Goal: Task Accomplishment & Management: Complete application form

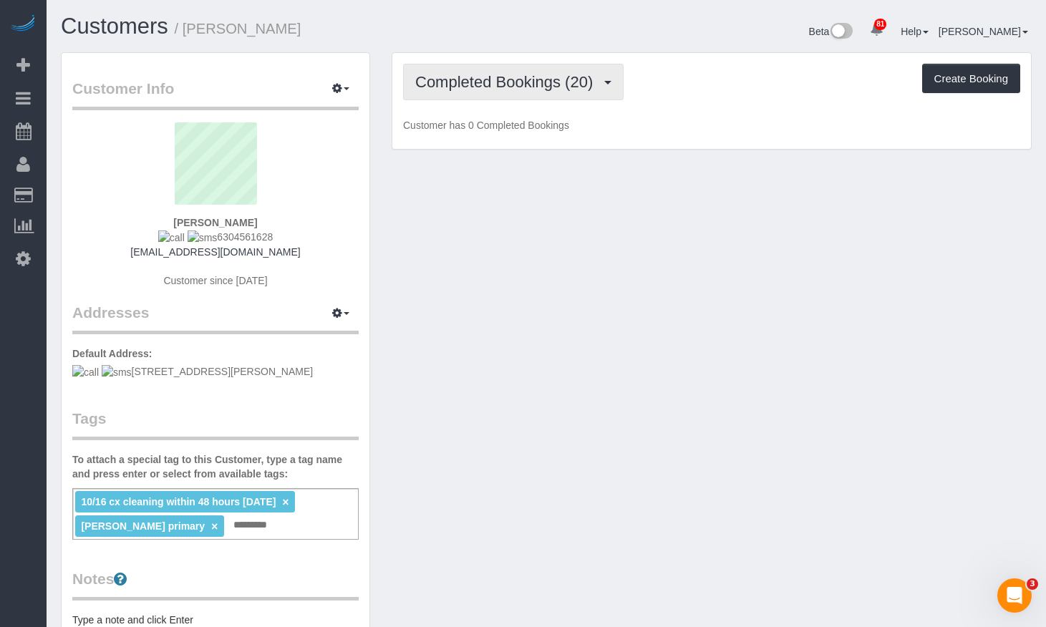
click at [477, 82] on span "Completed Bookings (20)" at bounding box center [507, 82] width 185 height 18
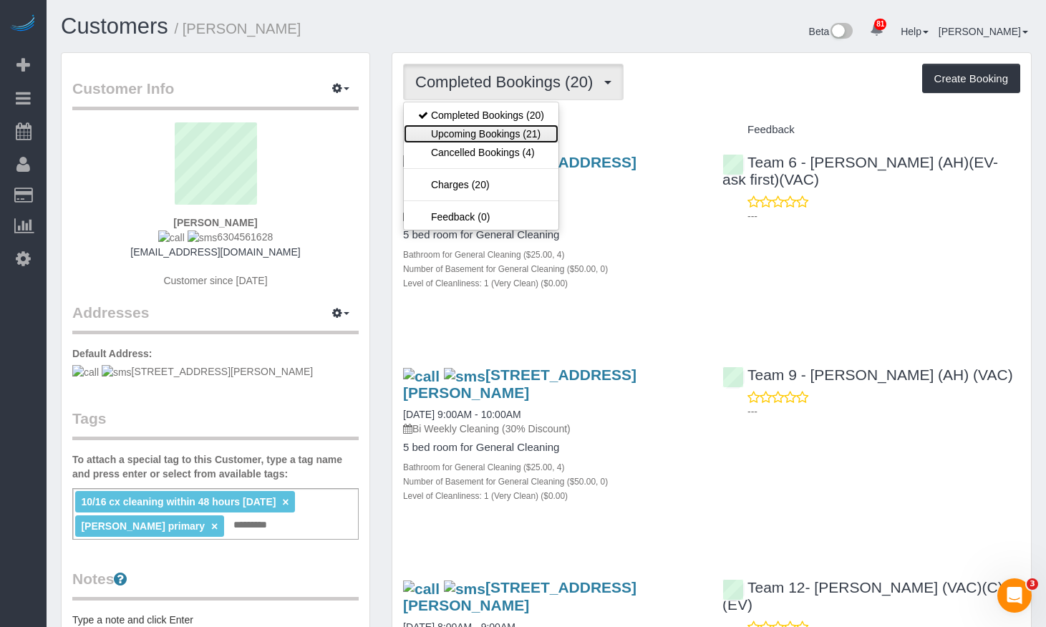
click at [508, 138] on link "Upcoming Bookings (21)" at bounding box center [481, 134] width 155 height 19
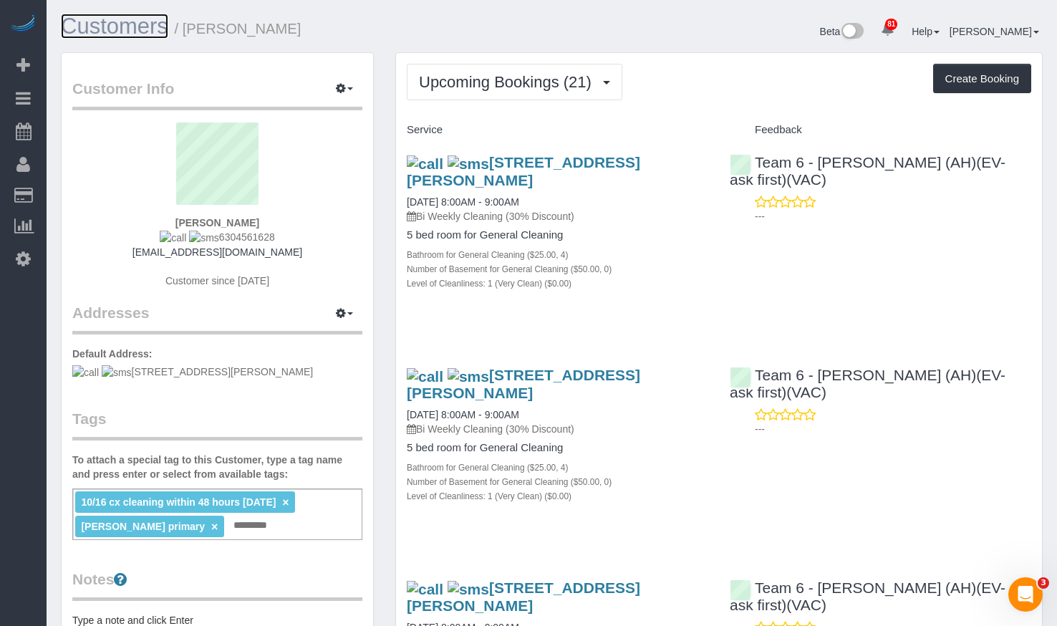
click at [140, 37] on link "Customers" at bounding box center [114, 26] width 107 height 25
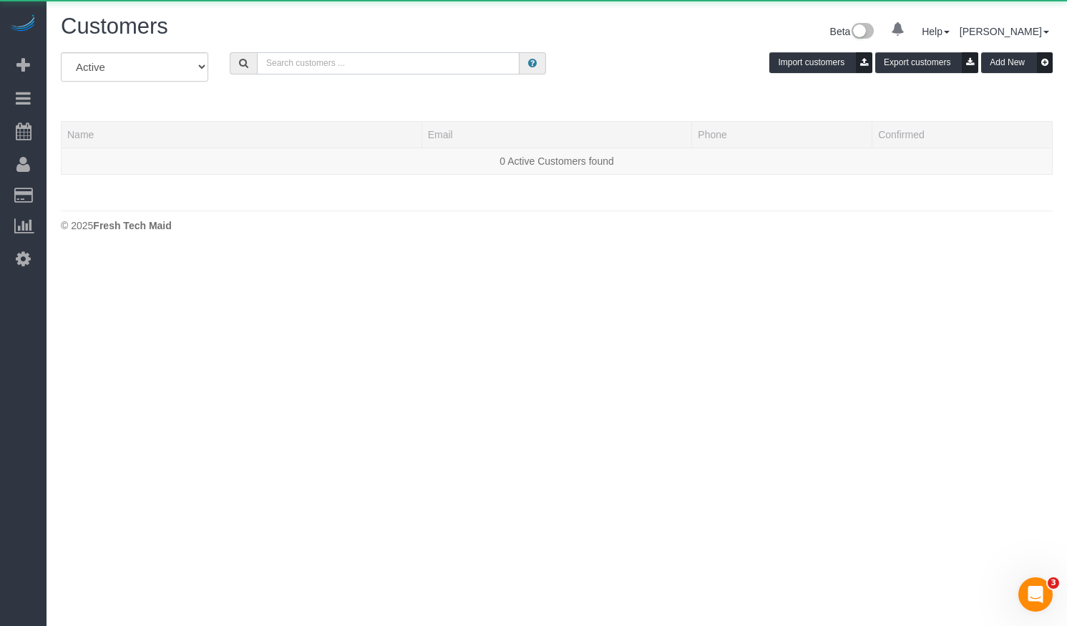
click at [377, 57] on input "text" at bounding box center [388, 63] width 263 height 22
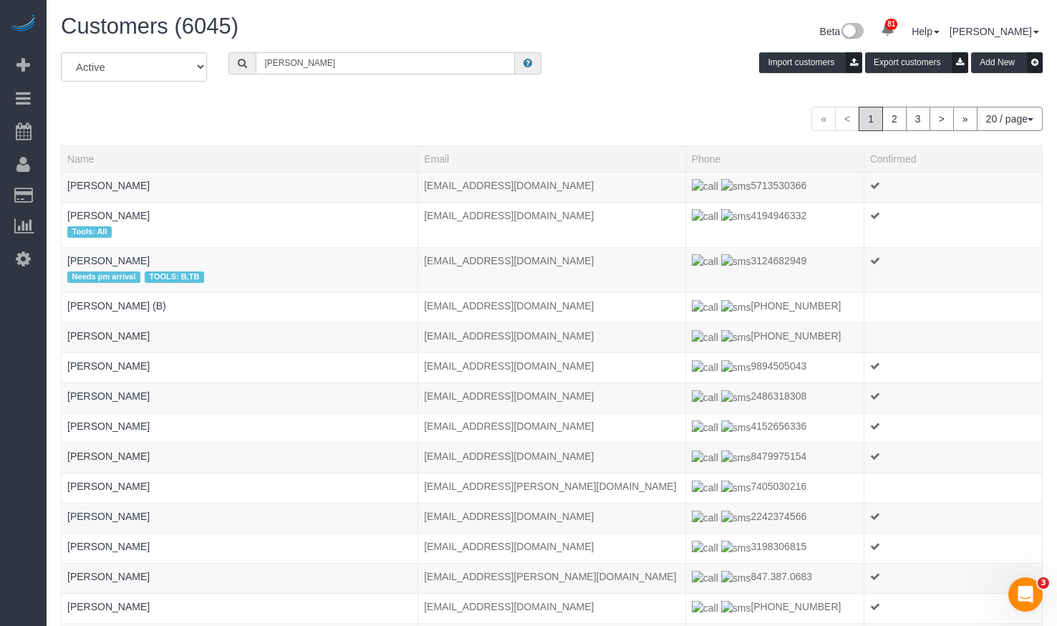
type input "[PERSON_NAME]"
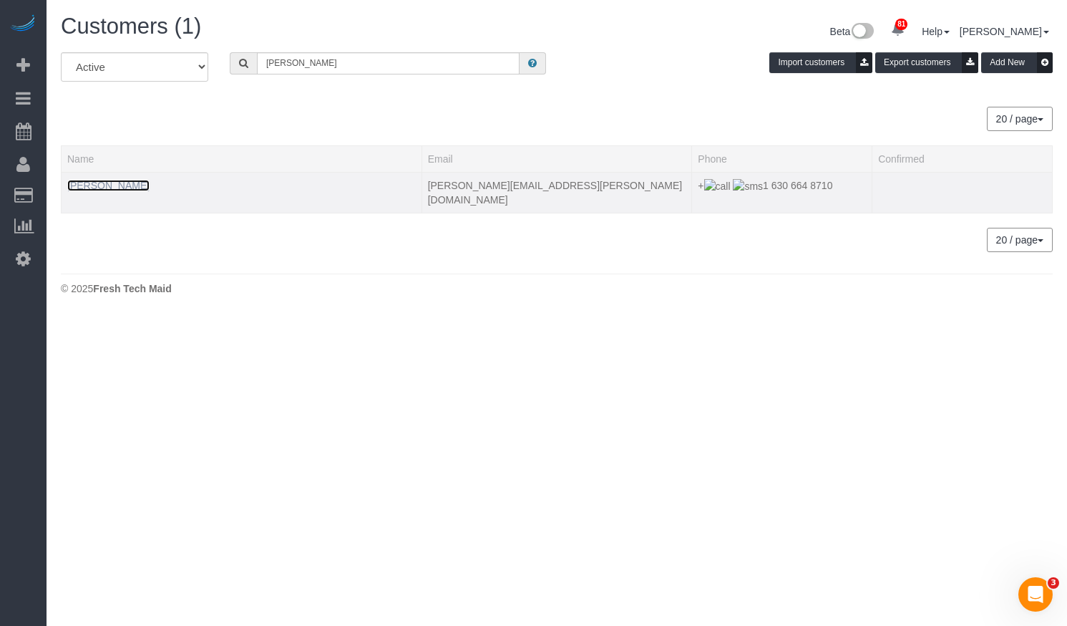
click at [102, 188] on link "[PERSON_NAME]" at bounding box center [108, 185] width 82 height 11
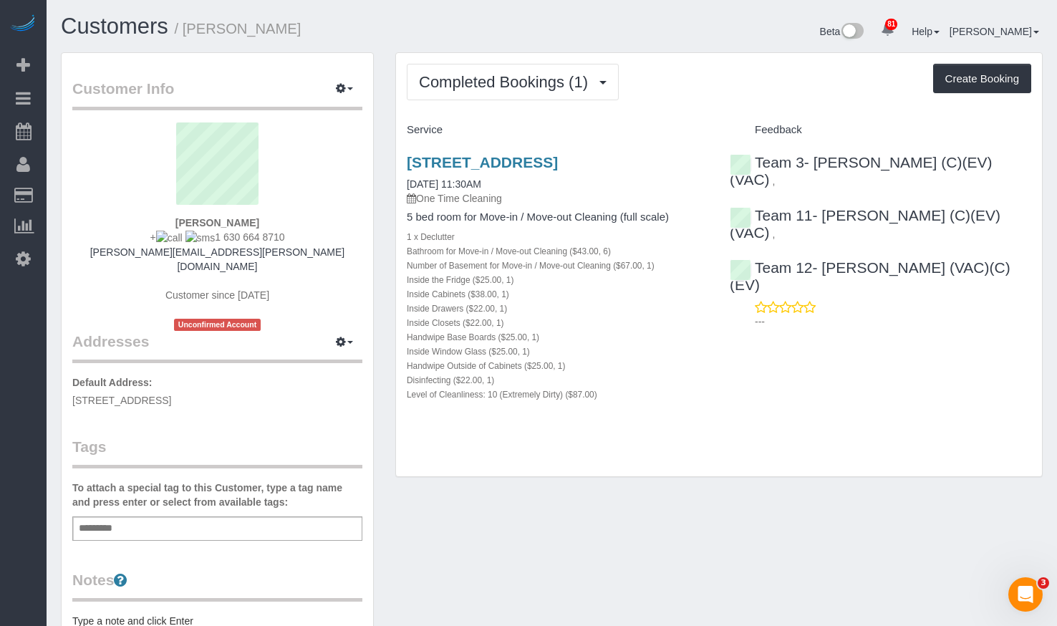
drag, startPoint x: 702, startPoint y: 166, endPoint x: 405, endPoint y: 163, distance: 296.4
click at [405, 163] on div "[STREET_ADDRESS] [DATE] 11:30AM One Time Cleaning 5 bed room for Move-in / Move…" at bounding box center [557, 286] width 323 height 288
copy link "[STREET_ADDRESS]"
click at [553, 94] on button "Completed Bookings (1)" at bounding box center [513, 82] width 212 height 37
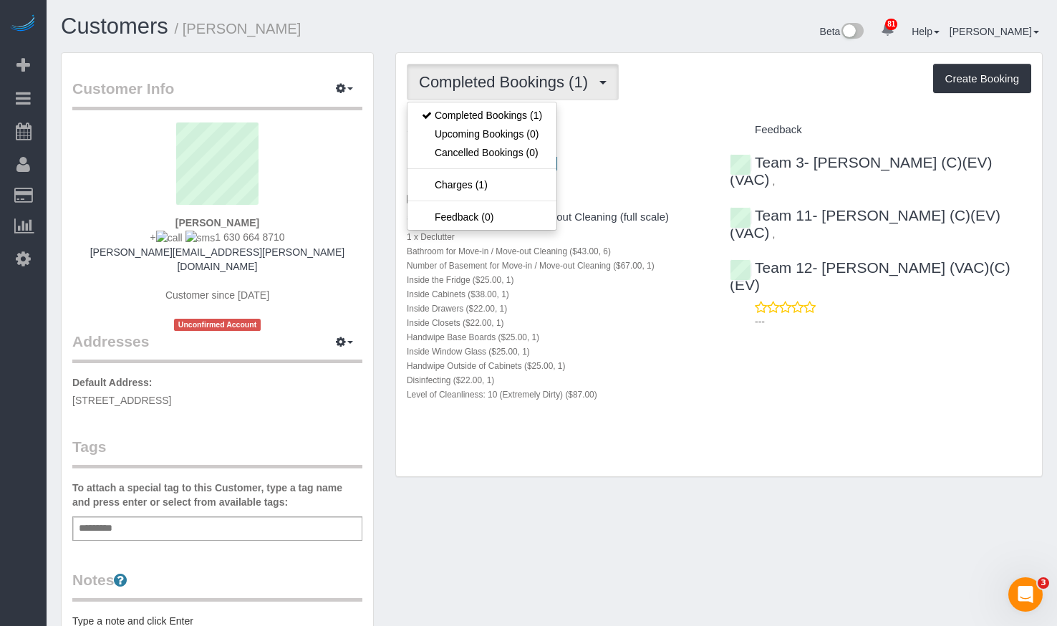
click at [576, 44] on div "Beta 81 Your Notifications You have 0 alerts × You have 1 to charge for [DATE] …" at bounding box center [803, 33] width 502 height 38
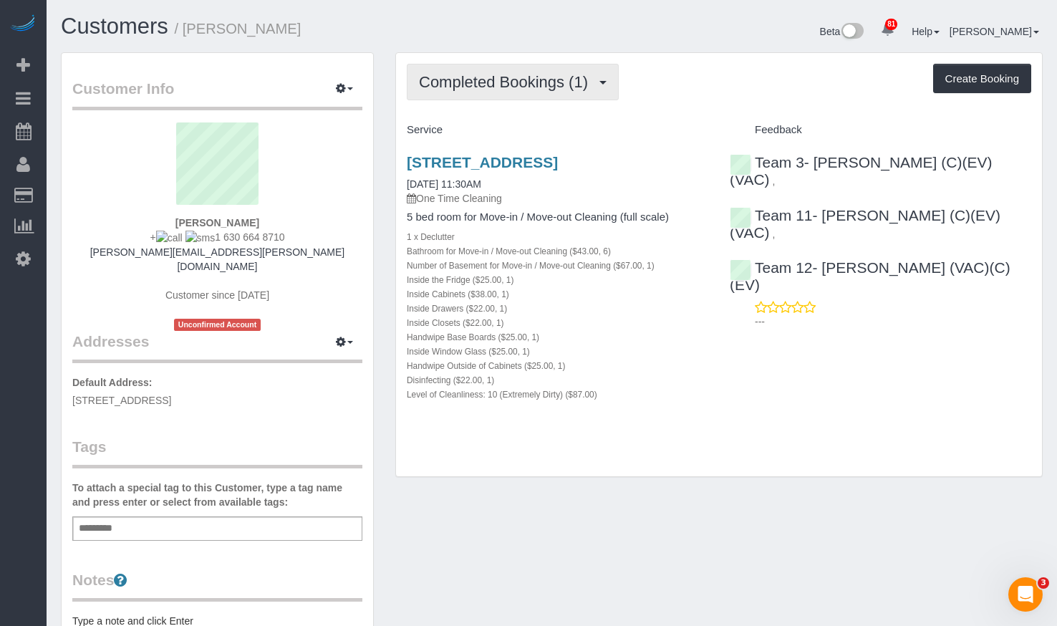
click at [556, 87] on span "Completed Bookings (1)" at bounding box center [507, 82] width 176 height 18
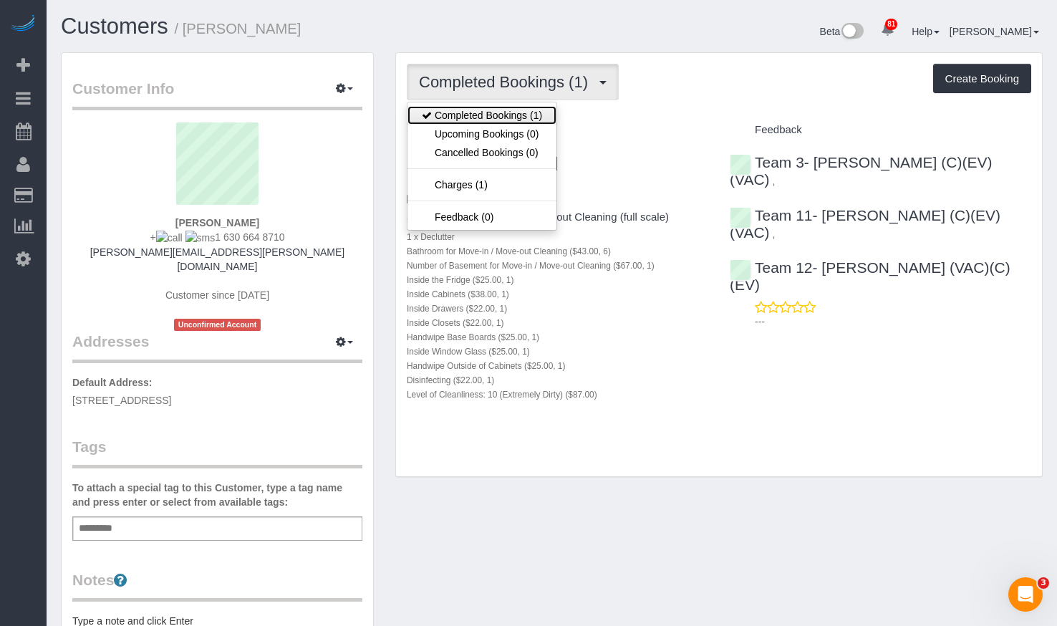
click at [534, 112] on link "Completed Bookings (1)" at bounding box center [481, 115] width 149 height 19
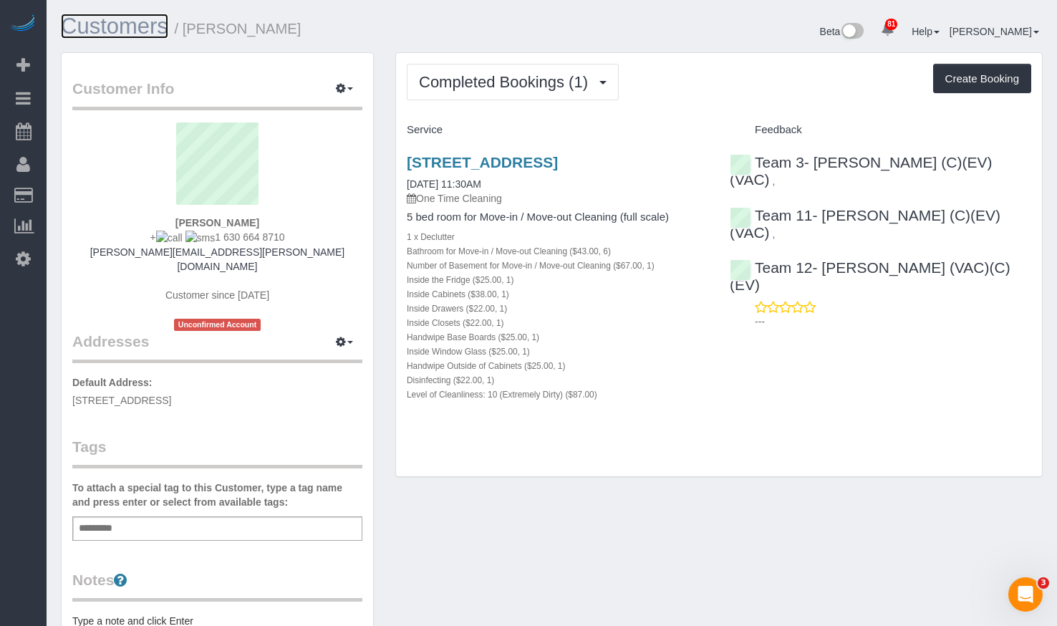
click at [102, 20] on link "Customers" at bounding box center [114, 26] width 107 height 25
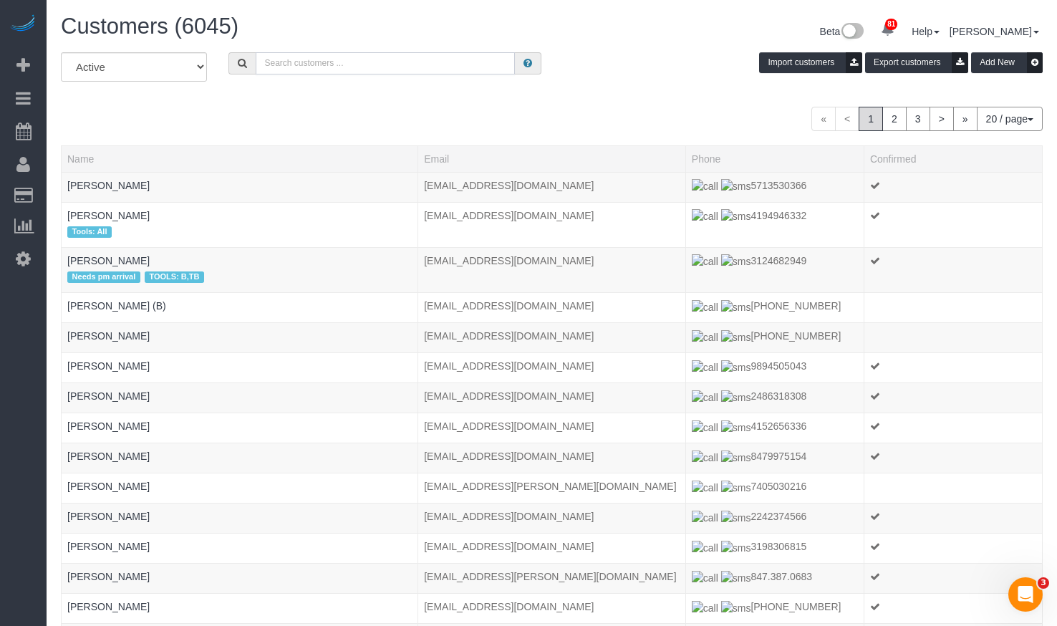
click at [398, 65] on input "text" at bounding box center [385, 63] width 259 height 22
paste input "[PERSON_NAME]"
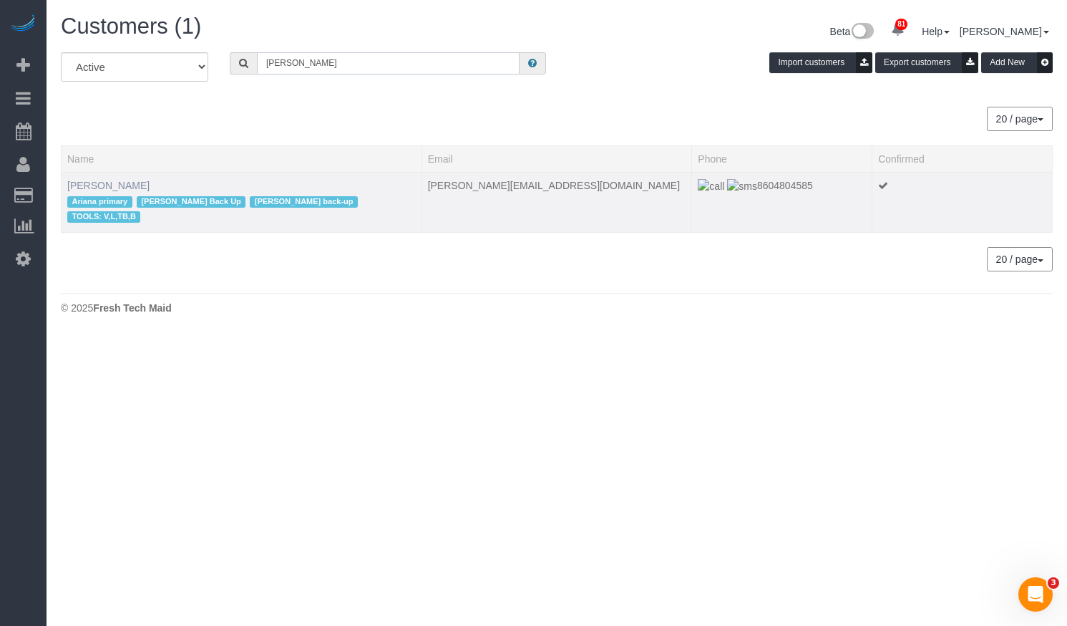
type input "[PERSON_NAME]"
click at [132, 182] on link "[PERSON_NAME]" at bounding box center [108, 185] width 82 height 11
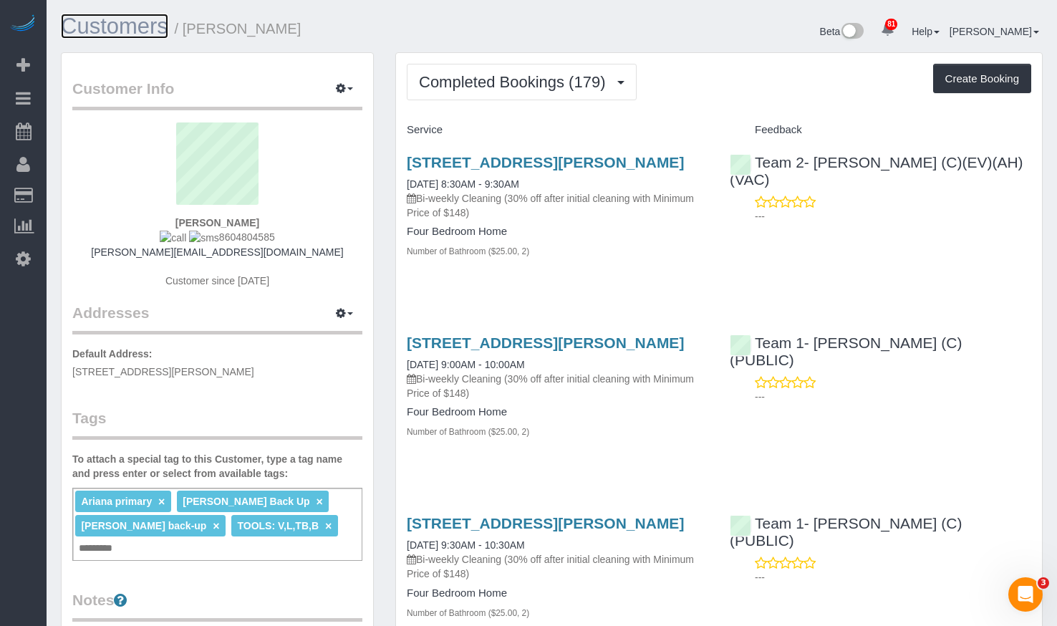
drag, startPoint x: 111, startPoint y: 20, endPoint x: 106, endPoint y: 28, distance: 9.3
click at [106, 28] on link "Customers" at bounding box center [114, 26] width 107 height 25
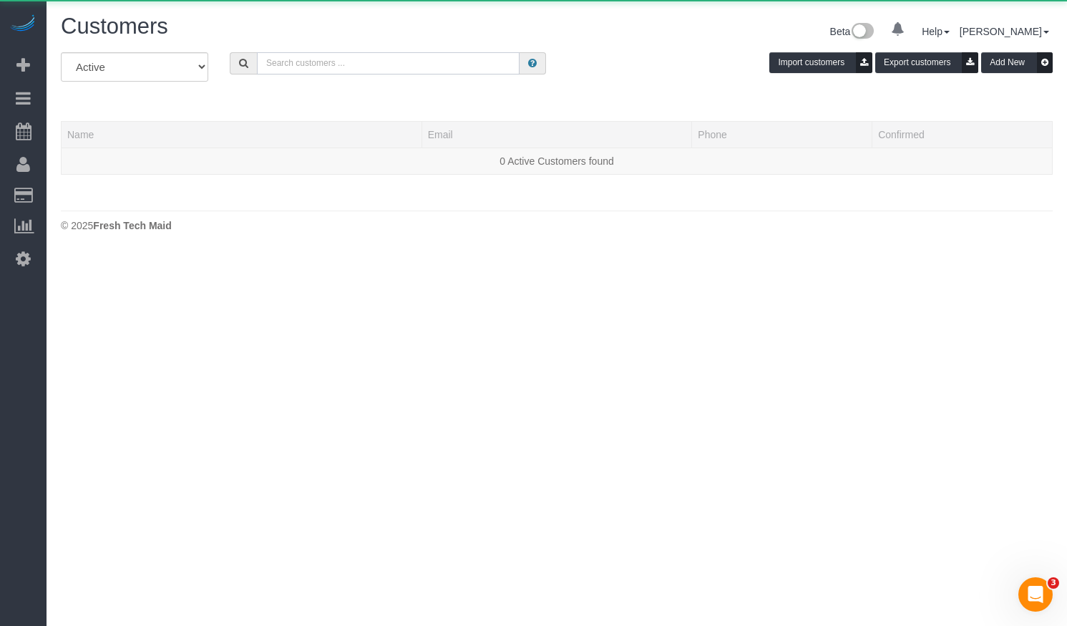
click at [334, 69] on input "text" at bounding box center [388, 63] width 263 height 22
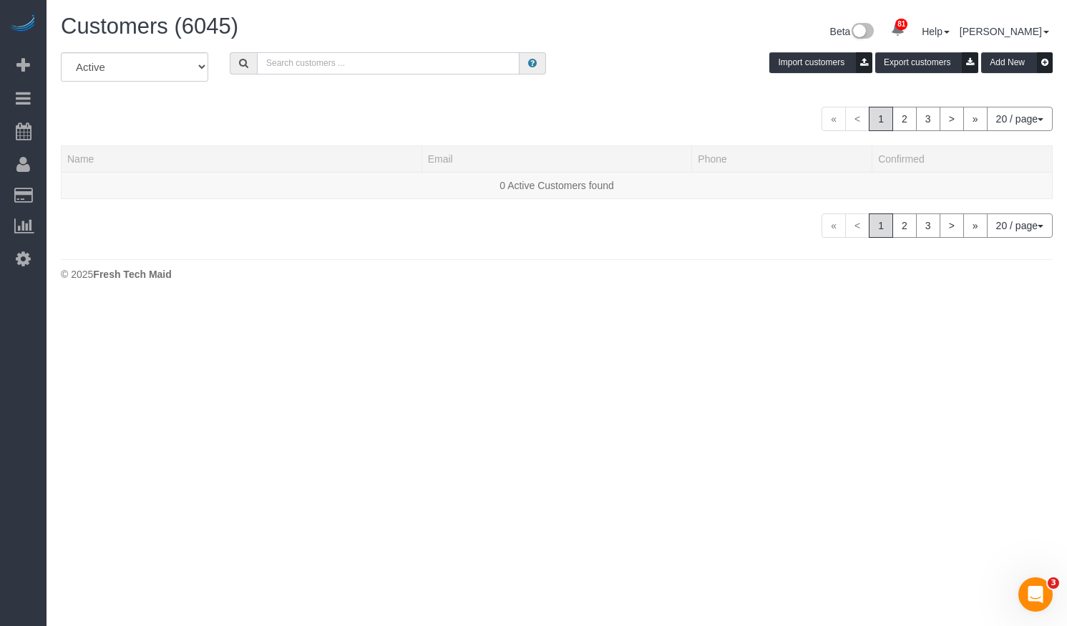
type input "j"
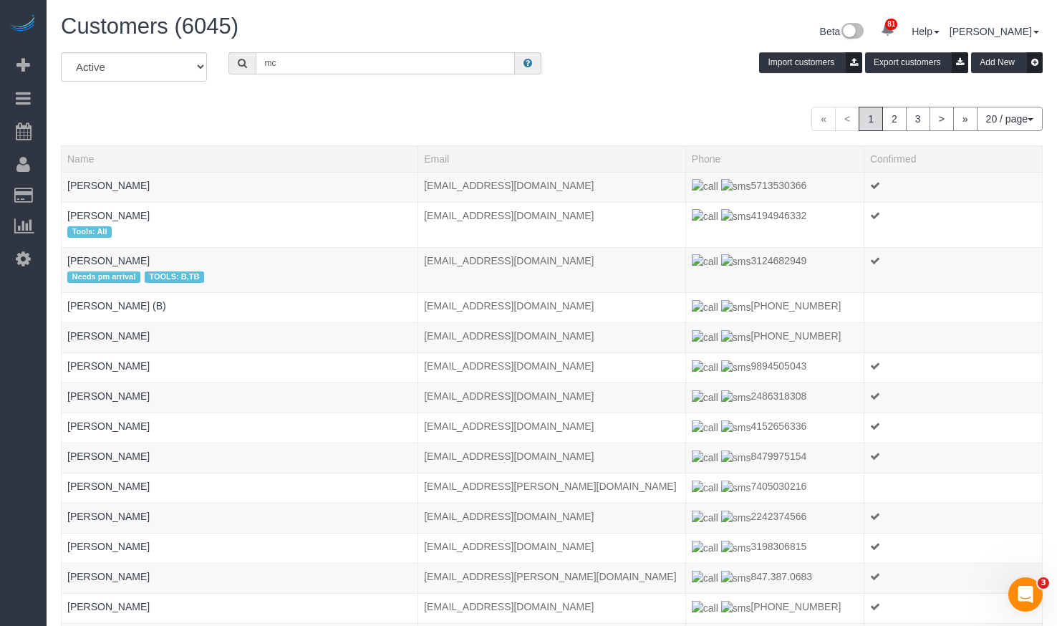
type input "[PERSON_NAME]"
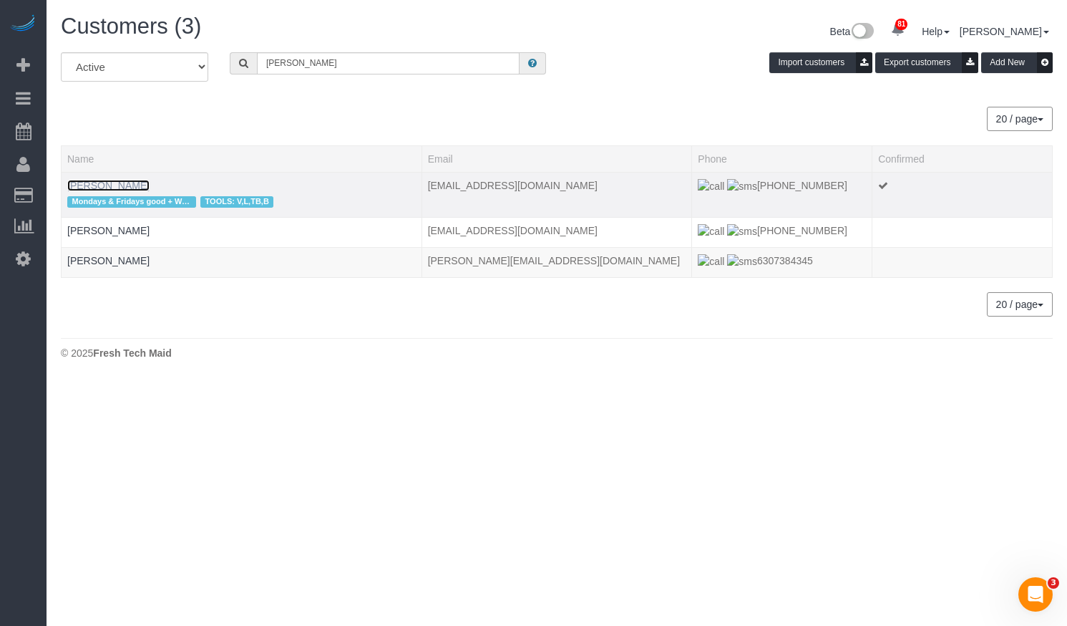
click at [97, 188] on link "[PERSON_NAME]" at bounding box center [108, 185] width 82 height 11
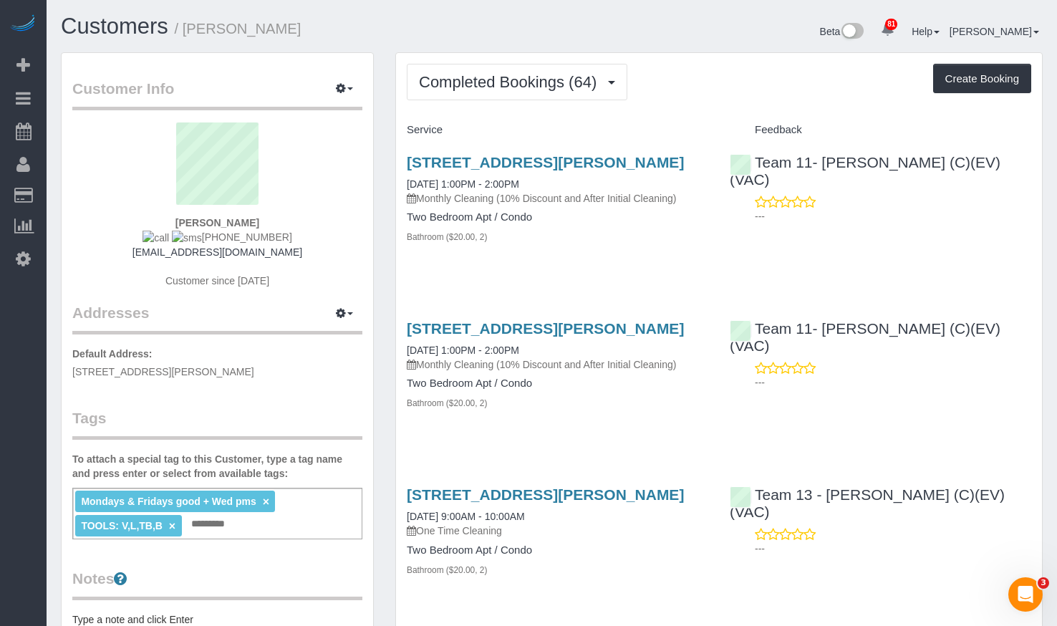
drag, startPoint x: 300, startPoint y: 31, endPoint x: 185, endPoint y: 41, distance: 115.7
click at [185, 41] on div "Customers / [PERSON_NAME]" at bounding box center [301, 29] width 502 height 31
copy small "[PERSON_NAME]"
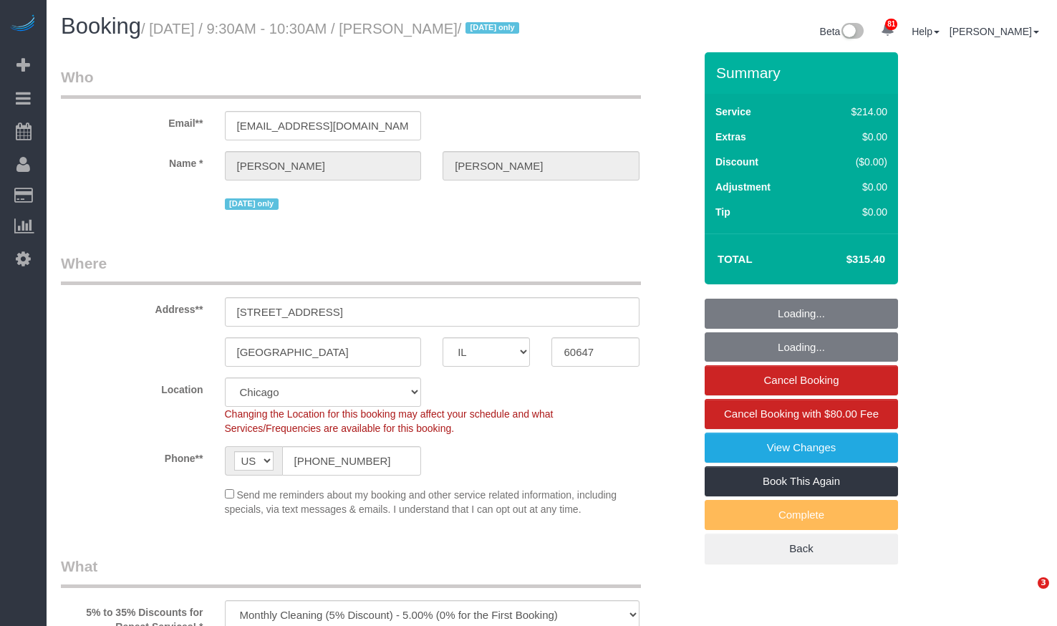
select select "IL"
select select "number:1"
select select "number:58"
select select "number:139"
select select "number:106"
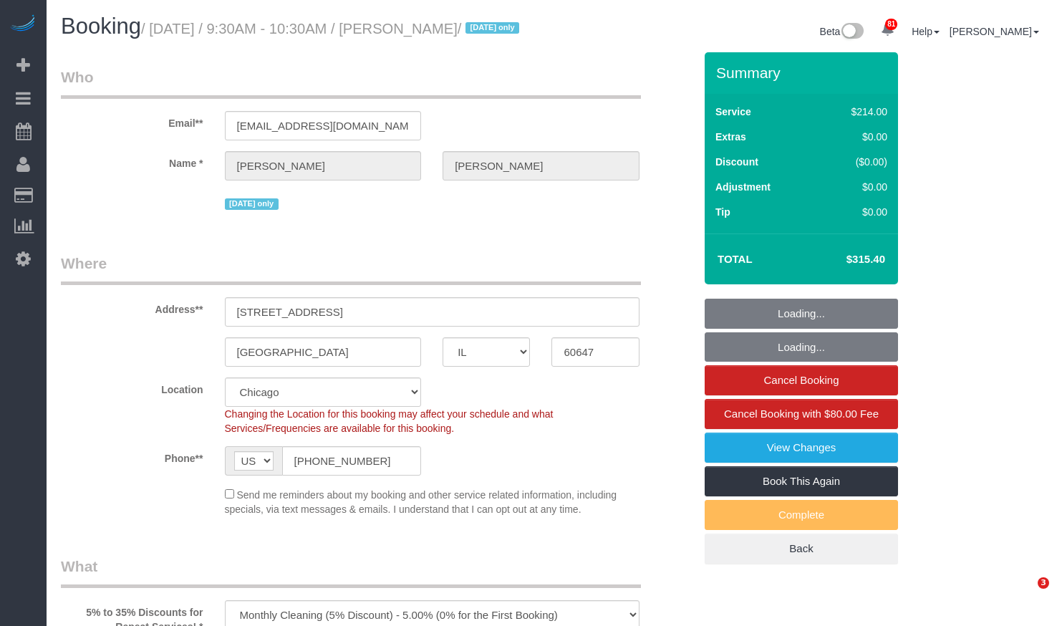
select select "object:1291"
select select "512"
select select "3"
select select "5"
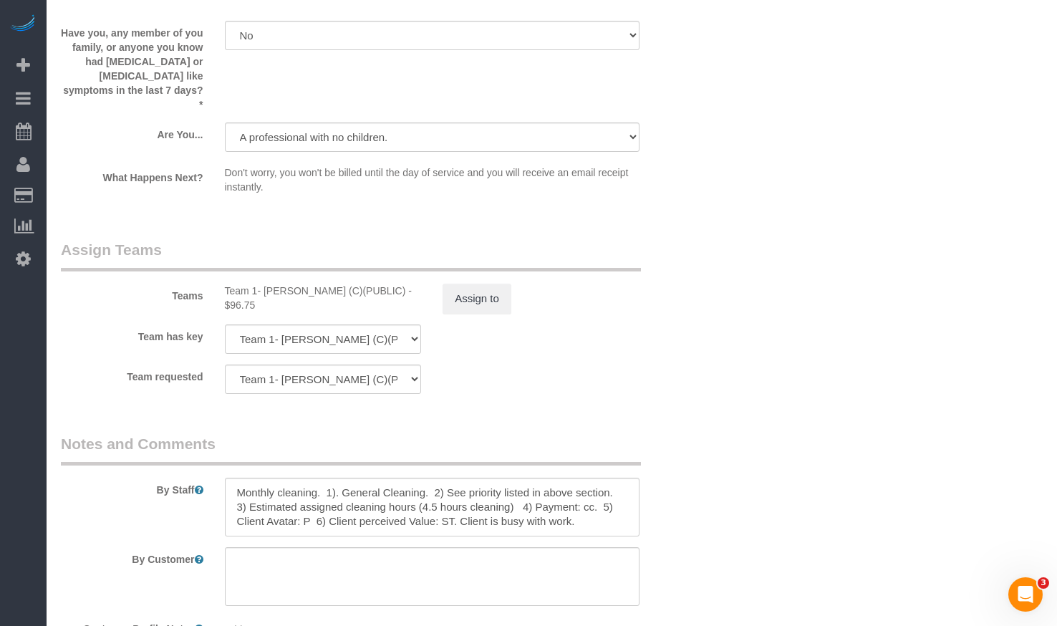
scroll to position [2505, 0]
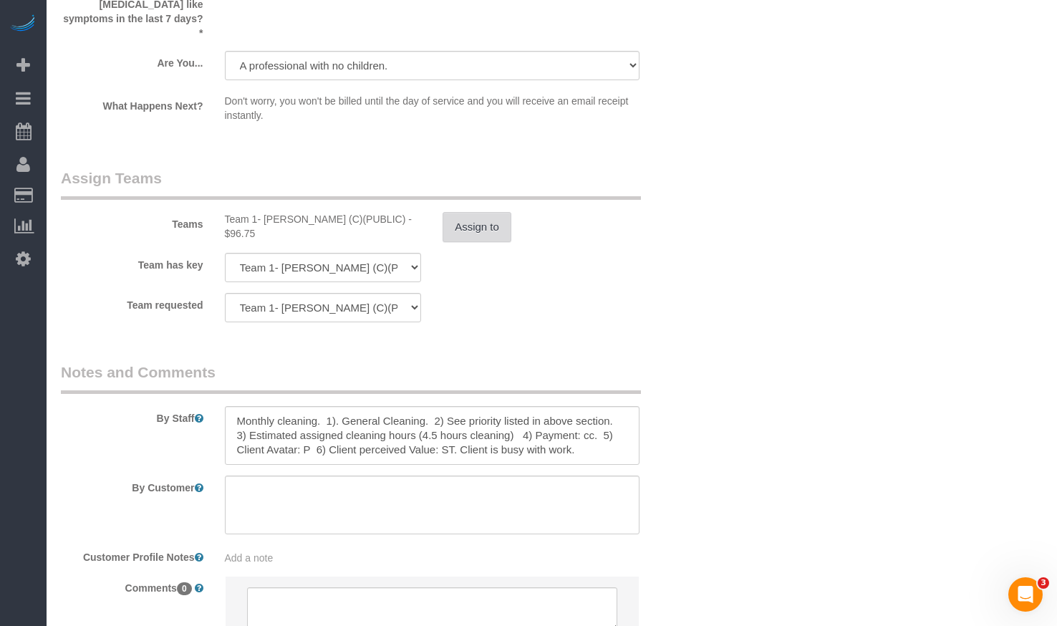
click at [482, 233] on button "Assign to" at bounding box center [476, 227] width 69 height 30
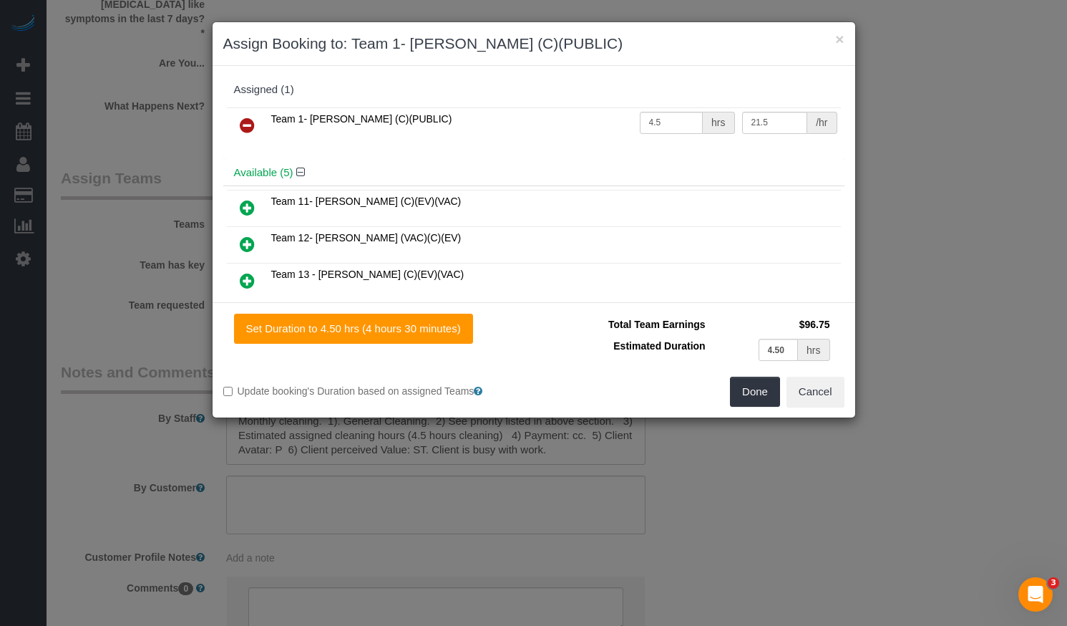
click at [845, 37] on div "× Assign Booking to: Team 1- [PERSON_NAME] (C)(PUBLIC)" at bounding box center [534, 44] width 643 height 44
click at [843, 37] on button "×" at bounding box center [839, 38] width 9 height 15
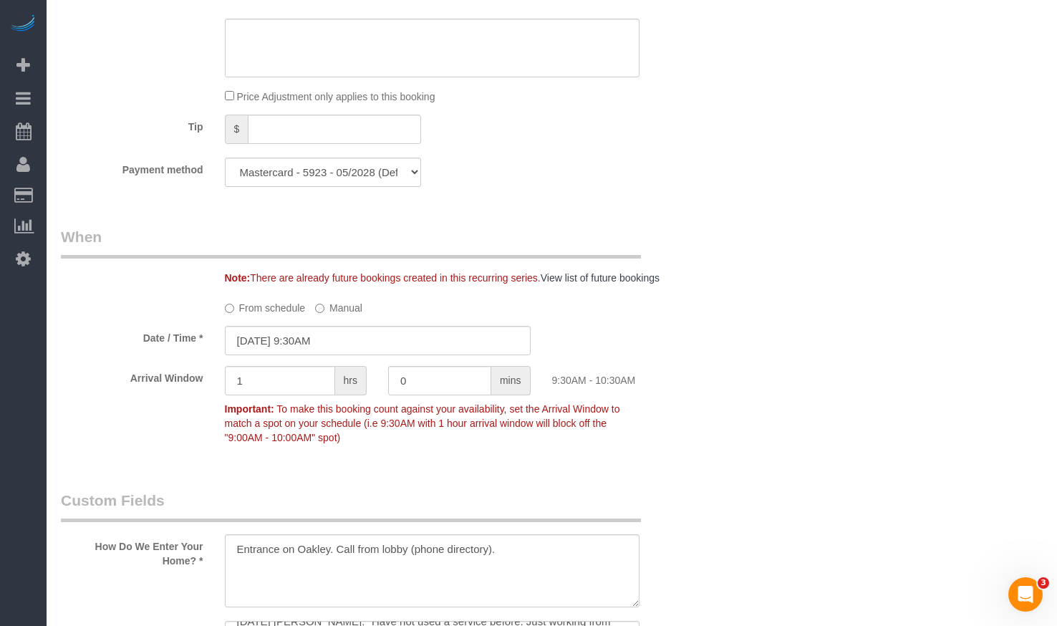
scroll to position [1432, 0]
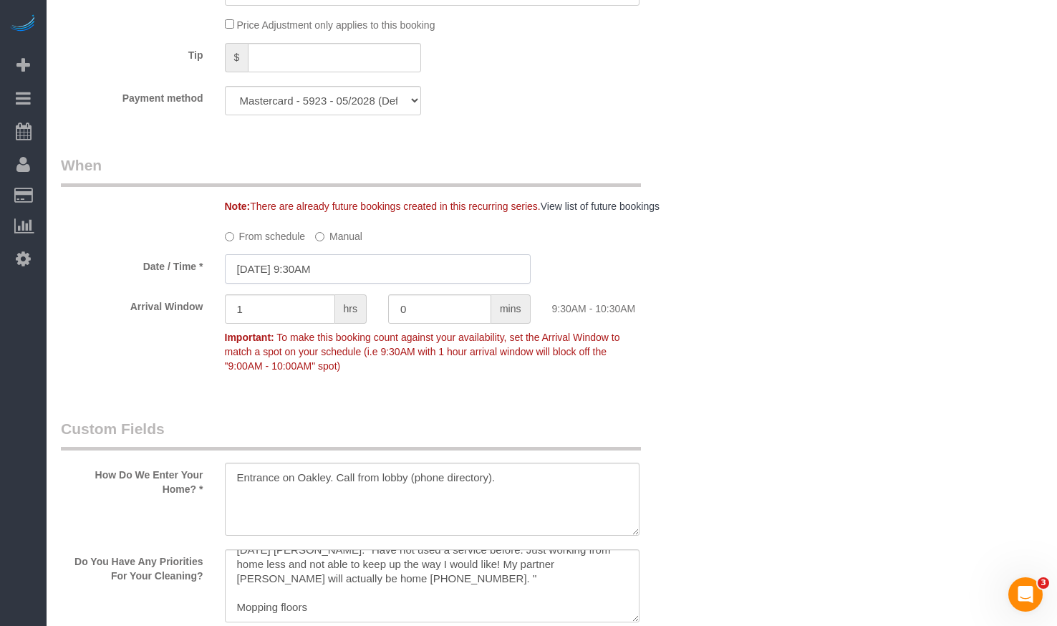
click at [317, 283] on input "09/05/2025 9:30AM" at bounding box center [378, 268] width 306 height 29
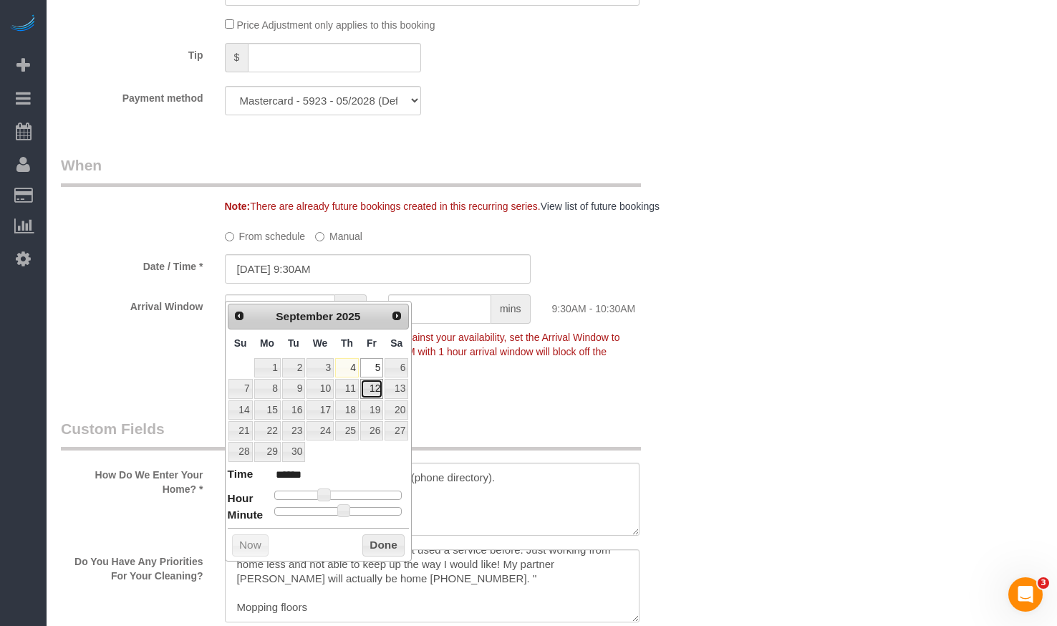
click at [380, 387] on link "12" at bounding box center [371, 388] width 23 height 19
type input "09/12/2025 9:30AM"
click at [377, 550] on button "Done" at bounding box center [383, 545] width 42 height 23
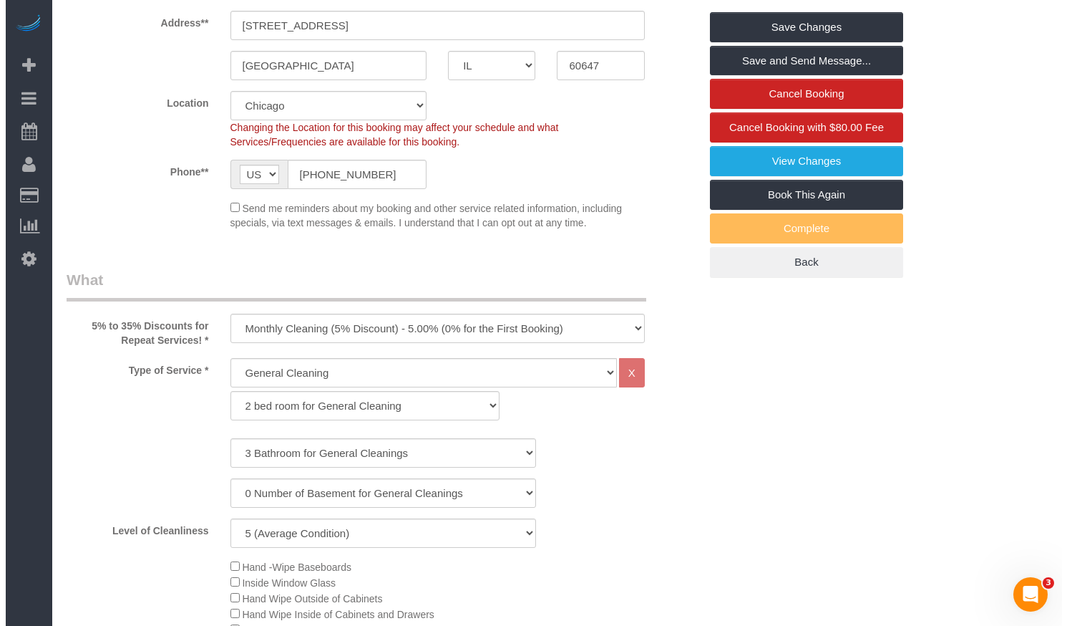
scroll to position [215, 0]
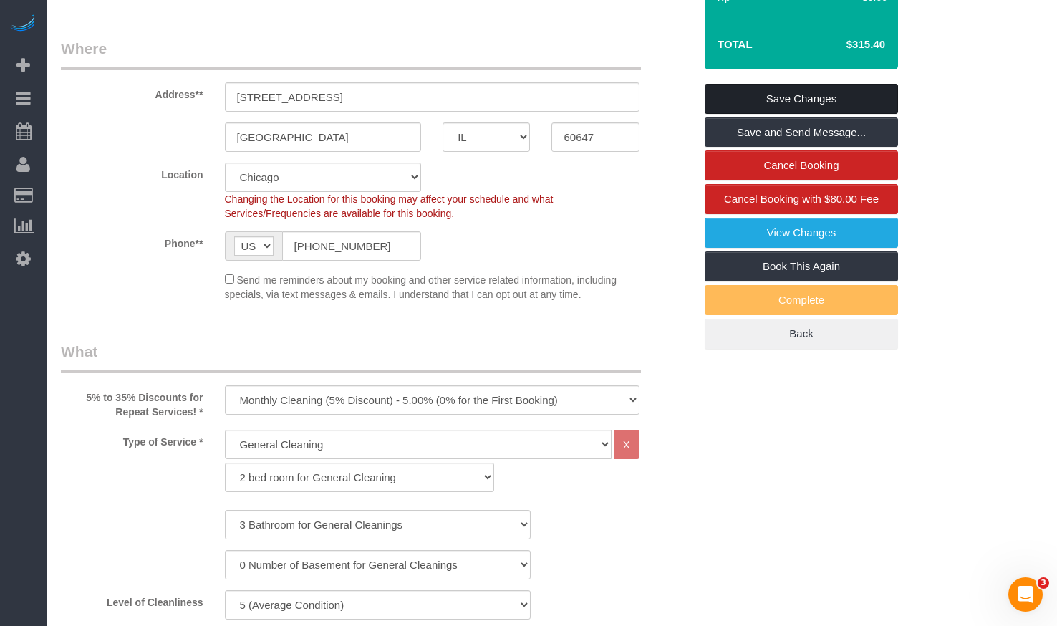
click at [755, 114] on link "Save Changes" at bounding box center [800, 99] width 193 height 30
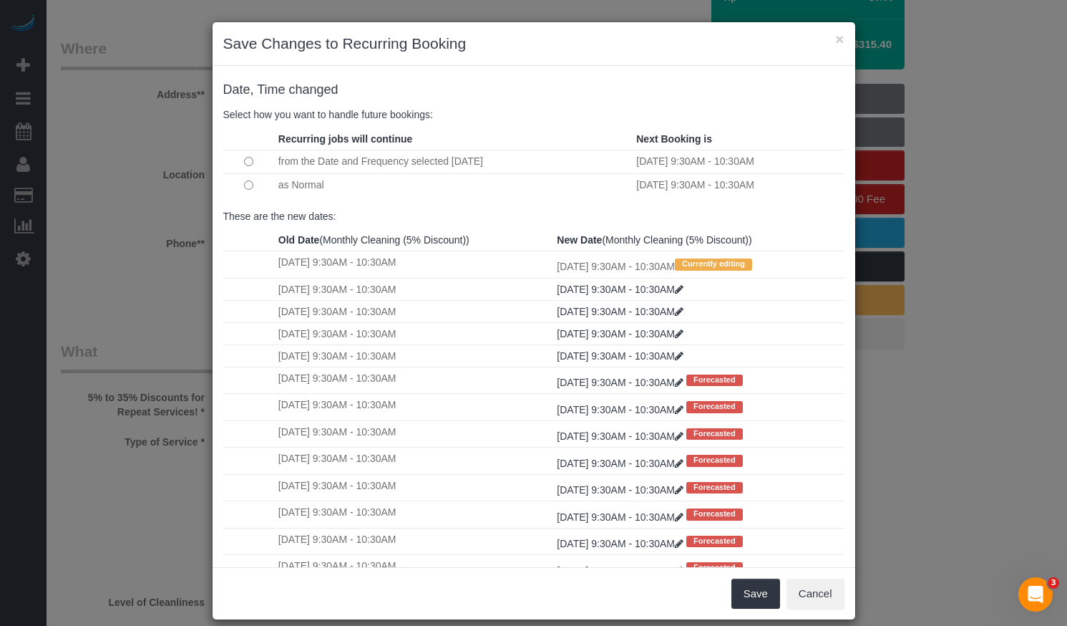
click at [284, 188] on td "as Normal" at bounding box center [454, 185] width 358 height 24
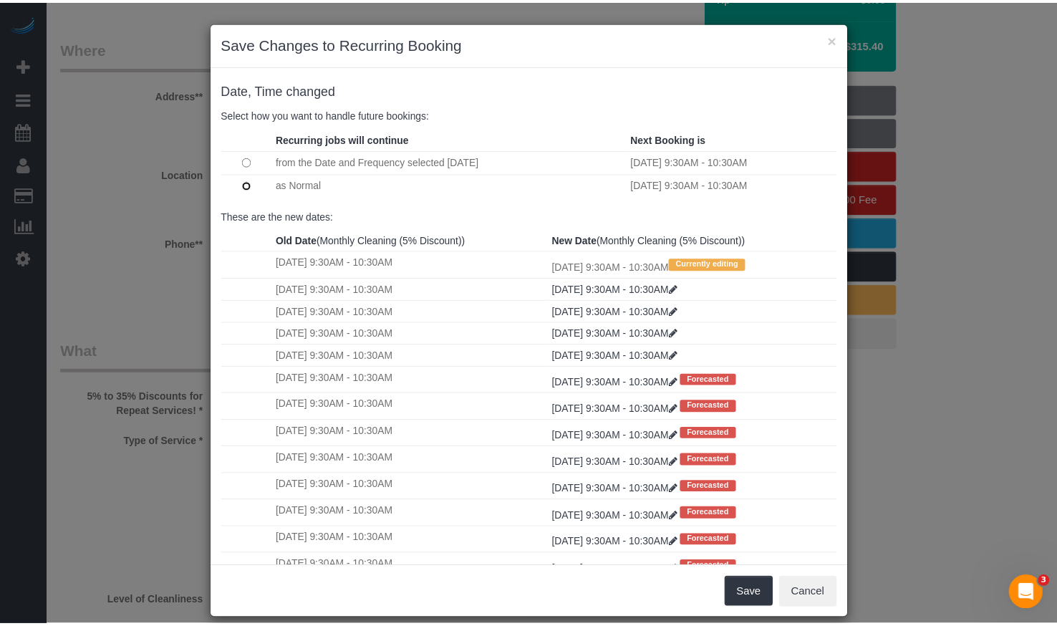
scroll to position [72, 0]
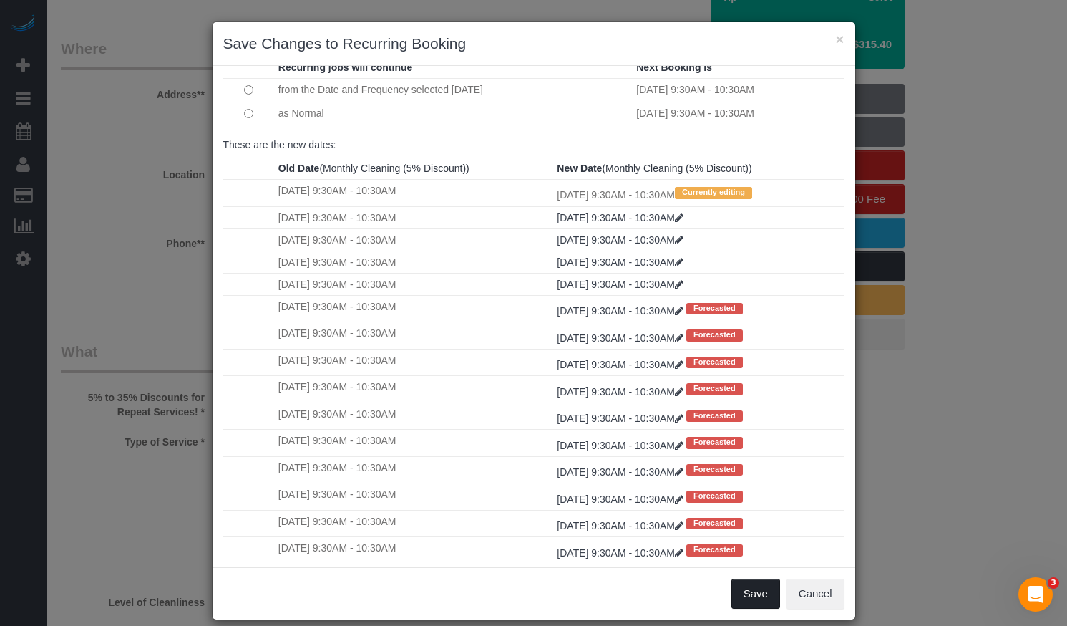
click at [744, 586] on button "Save" at bounding box center [756, 593] width 49 height 30
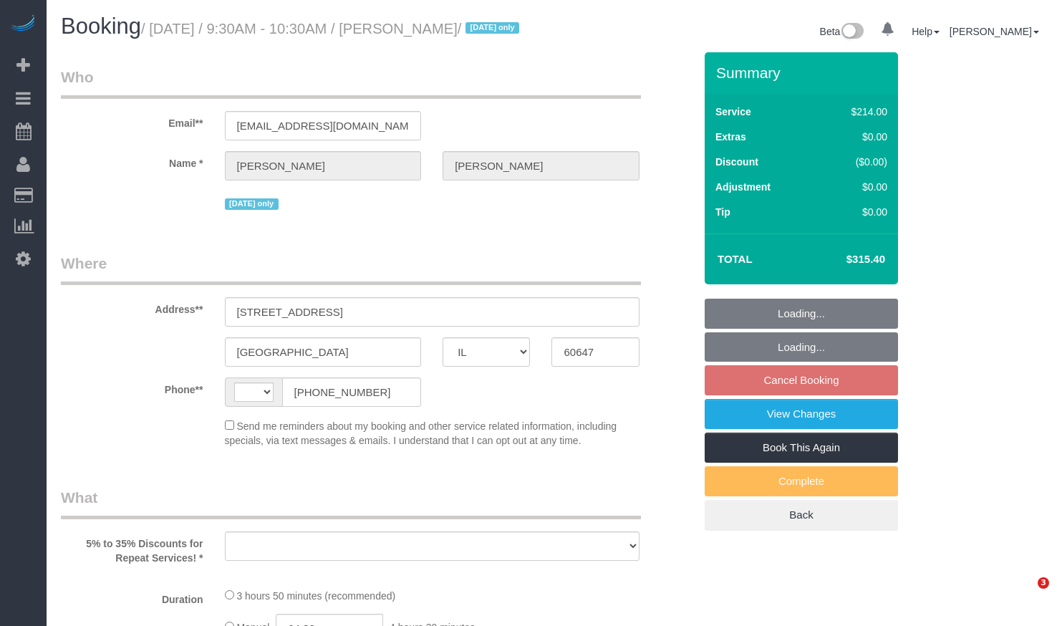
select select "IL"
select select "object:564"
select select "string:fspay-a74a36e4-719b-4b36-93cc-3a8873920fd0"
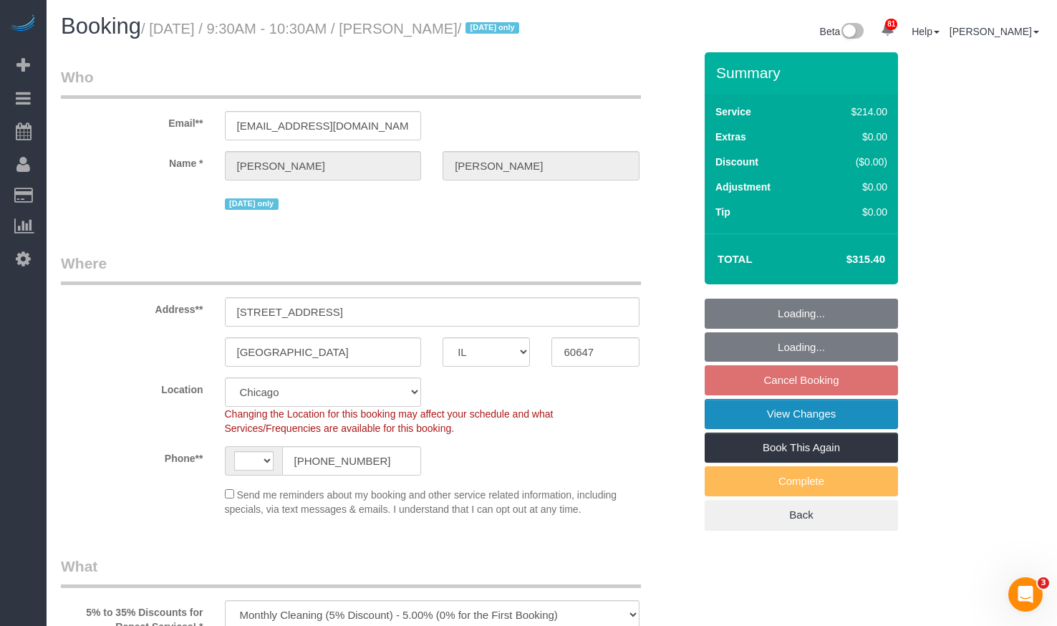
select select "object:822"
select select "string:US"
select select "number:1"
select select "number:58"
select select "number:139"
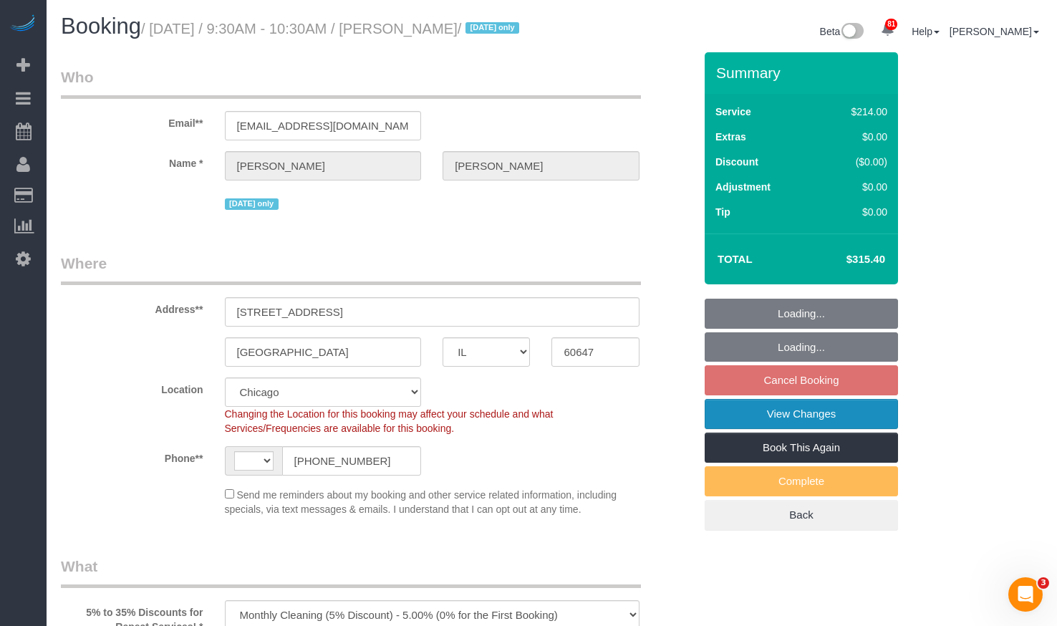
select select "number:106"
select select "512"
select select "3"
select select "5"
select select "3"
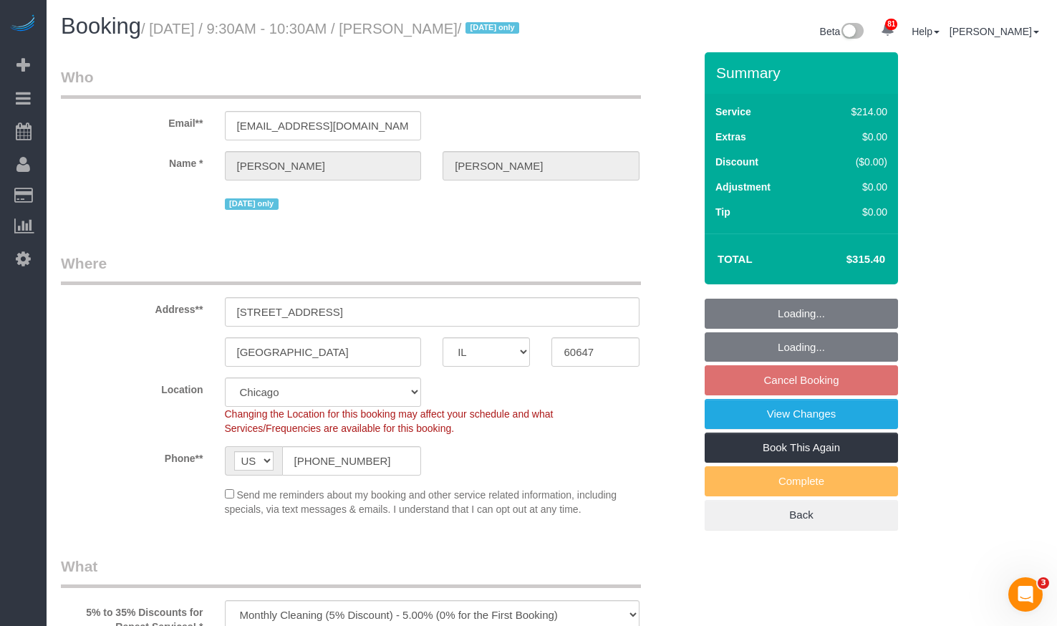
select select "5"
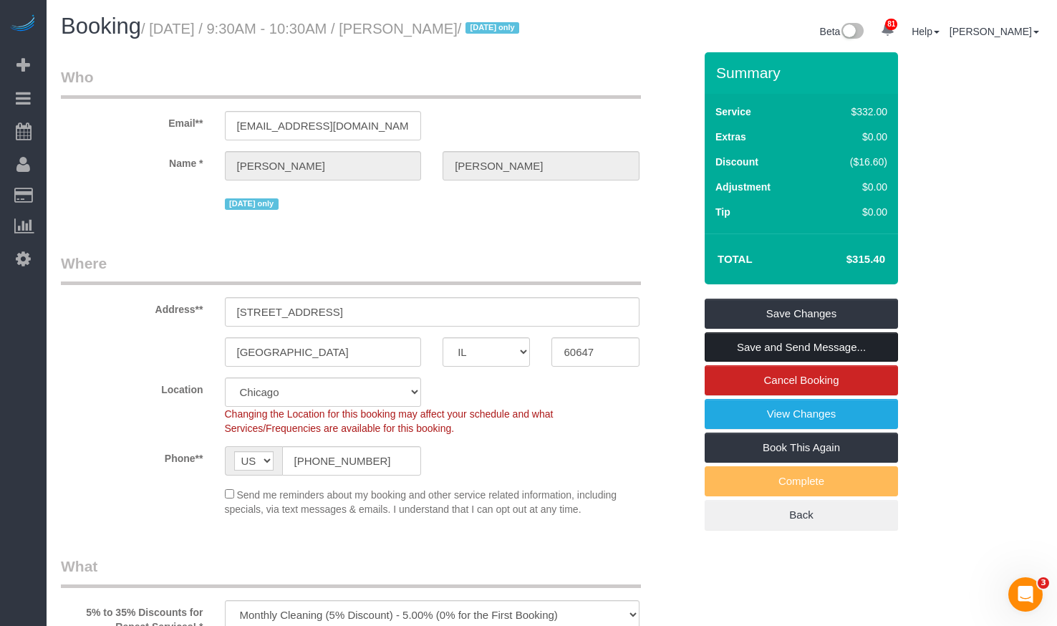
click at [794, 362] on link "Save and Send Message..." at bounding box center [800, 347] width 193 height 30
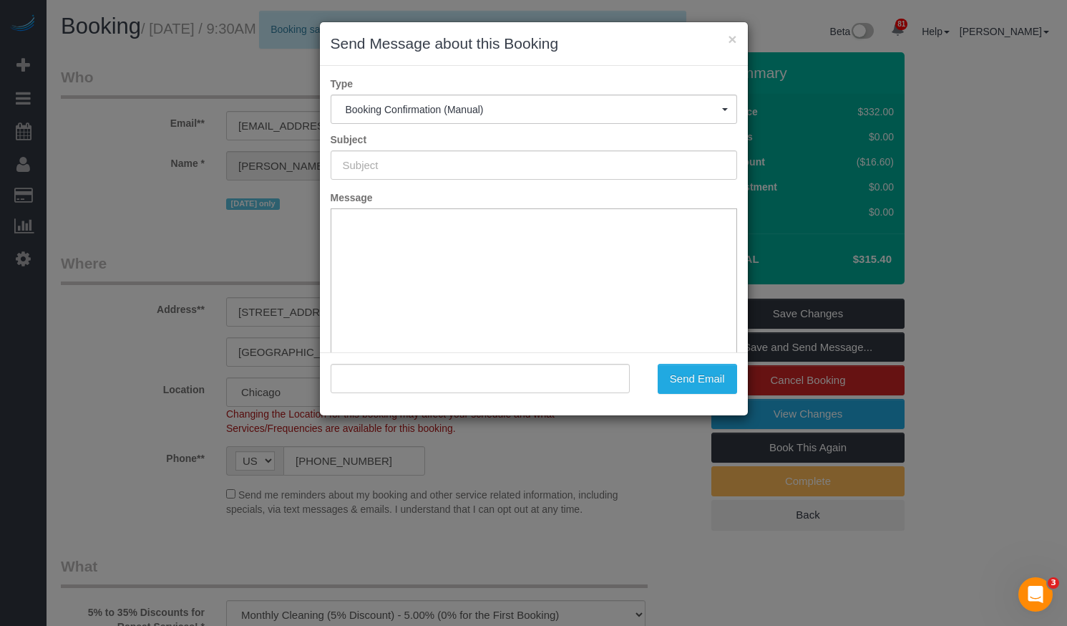
type input "Your Booking With Fresh Tech Maid, Confirmed!"
type input ""William Pridmore" <willprid@gmail.com>"
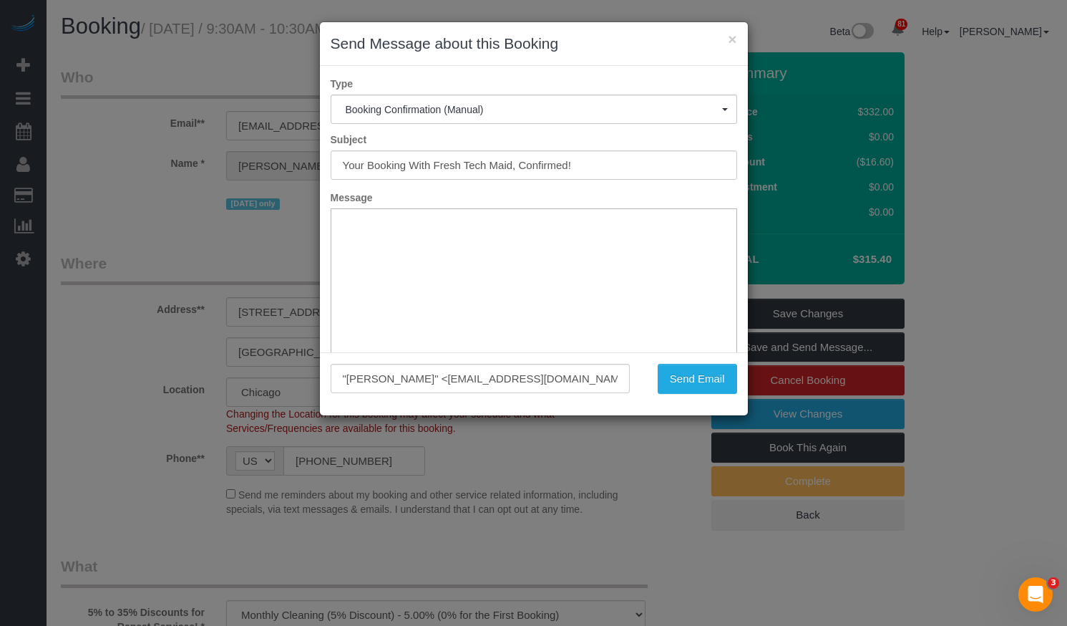
click at [582, 247] on html at bounding box center [533, 231] width 405 height 44
click at [732, 39] on button "×" at bounding box center [732, 38] width 9 height 15
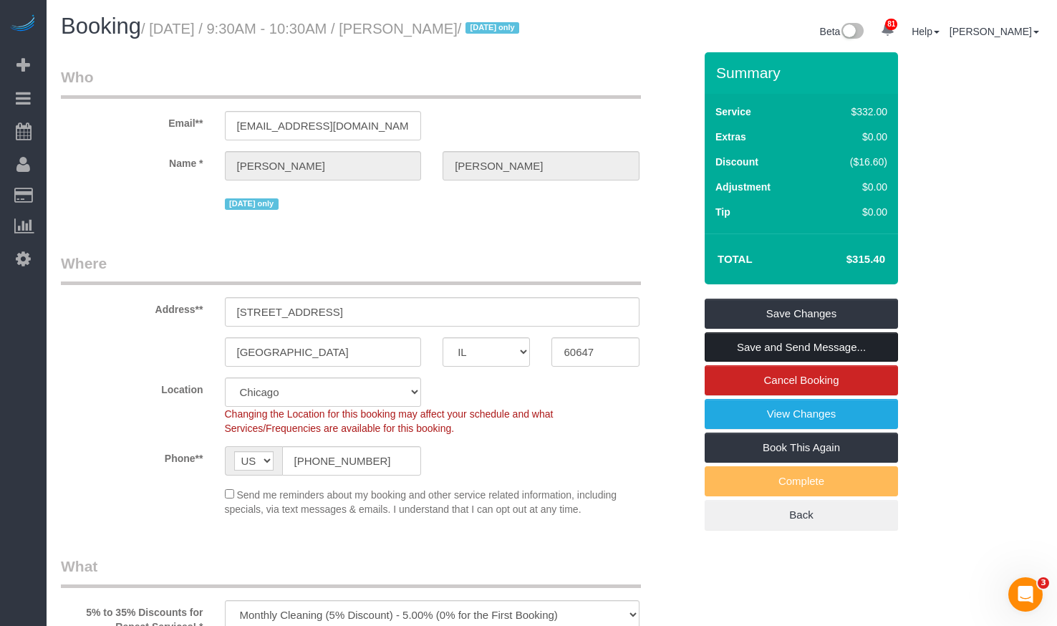
click at [790, 362] on link "Save and Send Message..." at bounding box center [800, 347] width 193 height 30
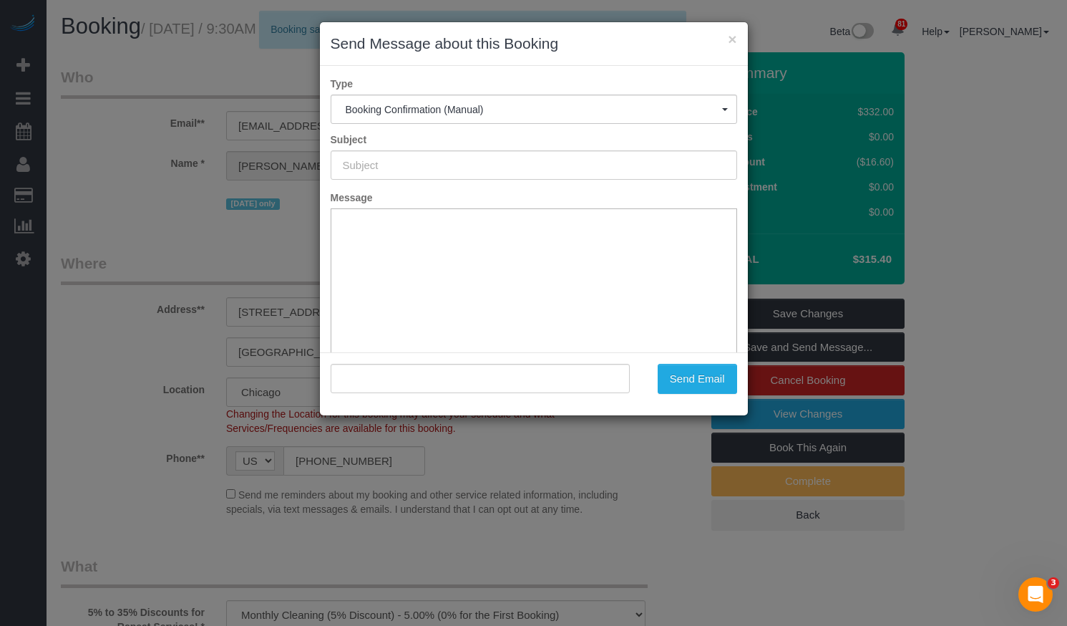
type input "Your Booking With Fresh Tech Maid, Confirmed!"
type input ""William Pridmore" <willprid@gmail.com>"
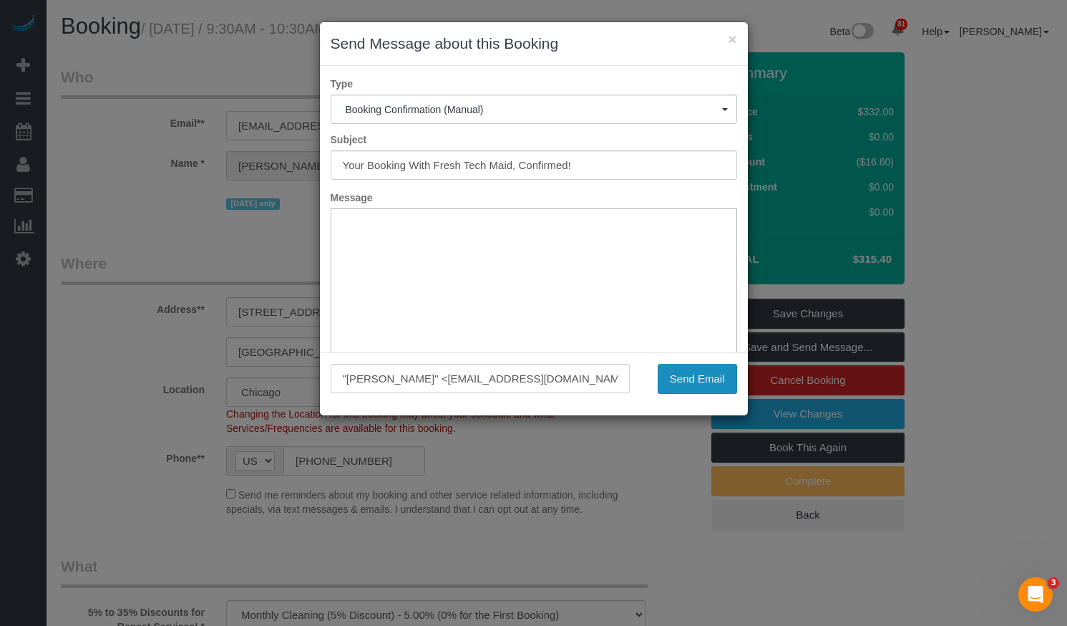
click at [686, 379] on button "Send Email" at bounding box center [697, 379] width 79 height 30
